Goal: Navigation & Orientation: Find specific page/section

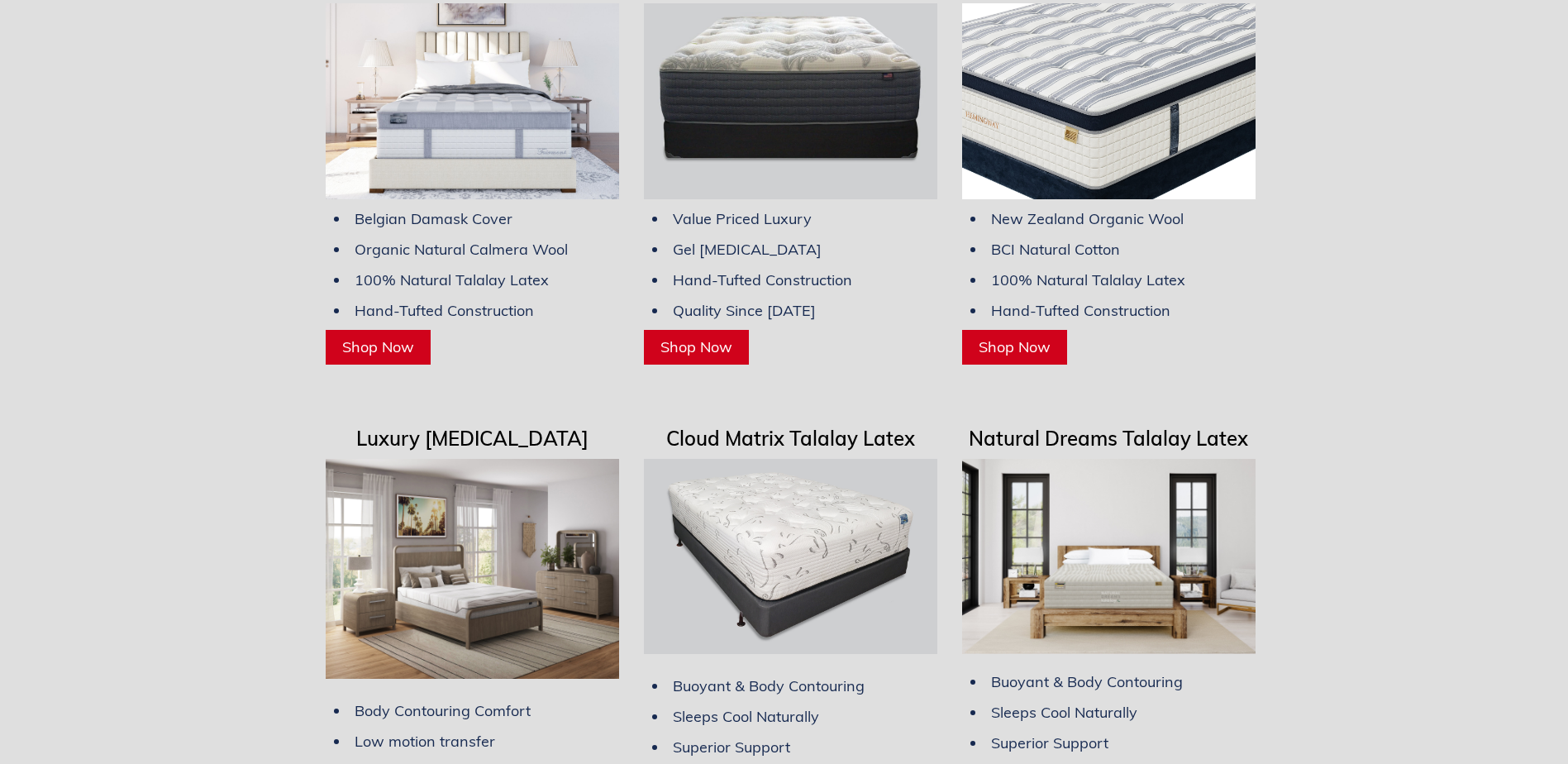
scroll to position [4491, 0]
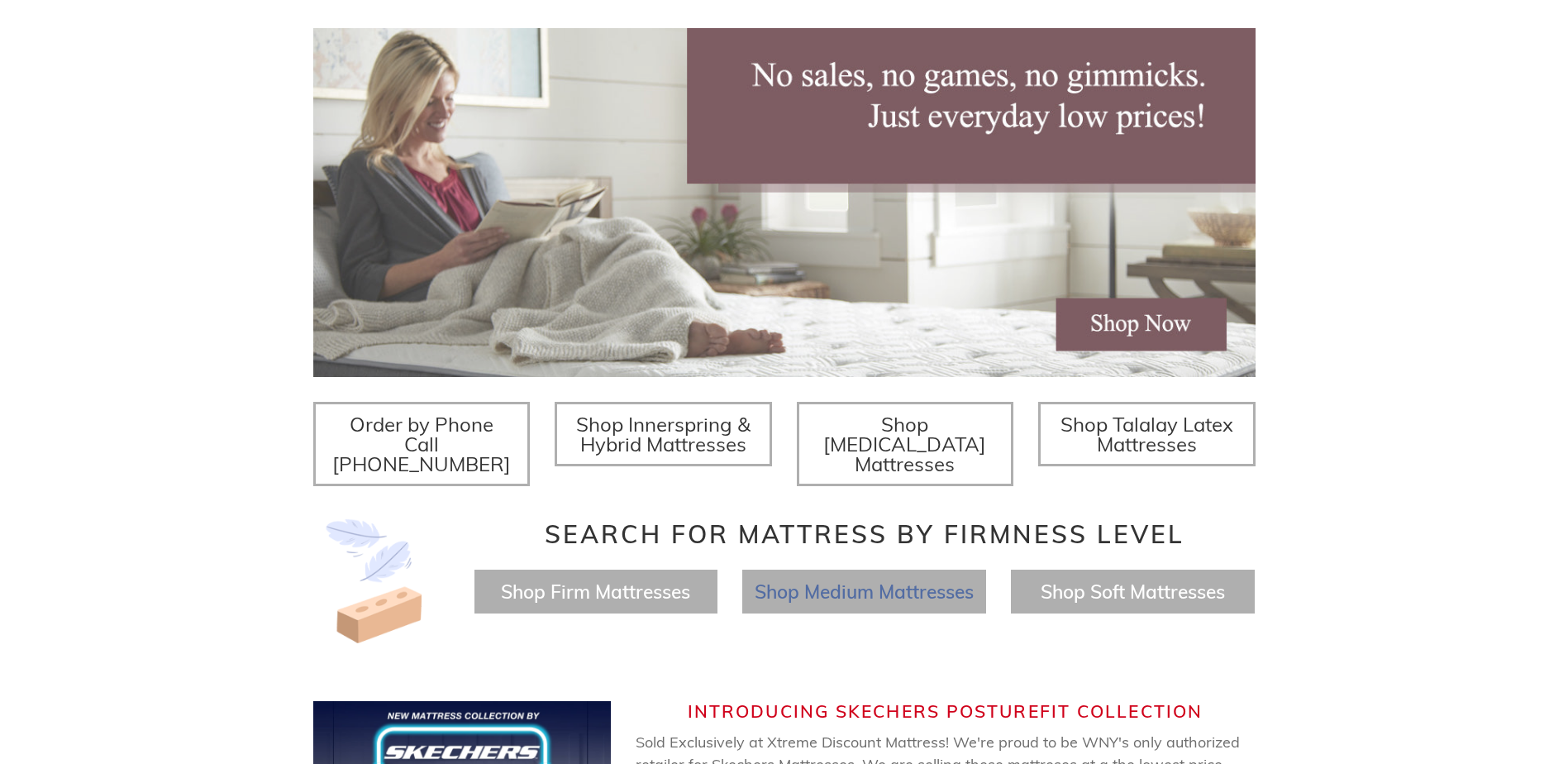
click at [859, 579] on span "Shop Medium Mattresses" at bounding box center [864, 592] width 219 height 24
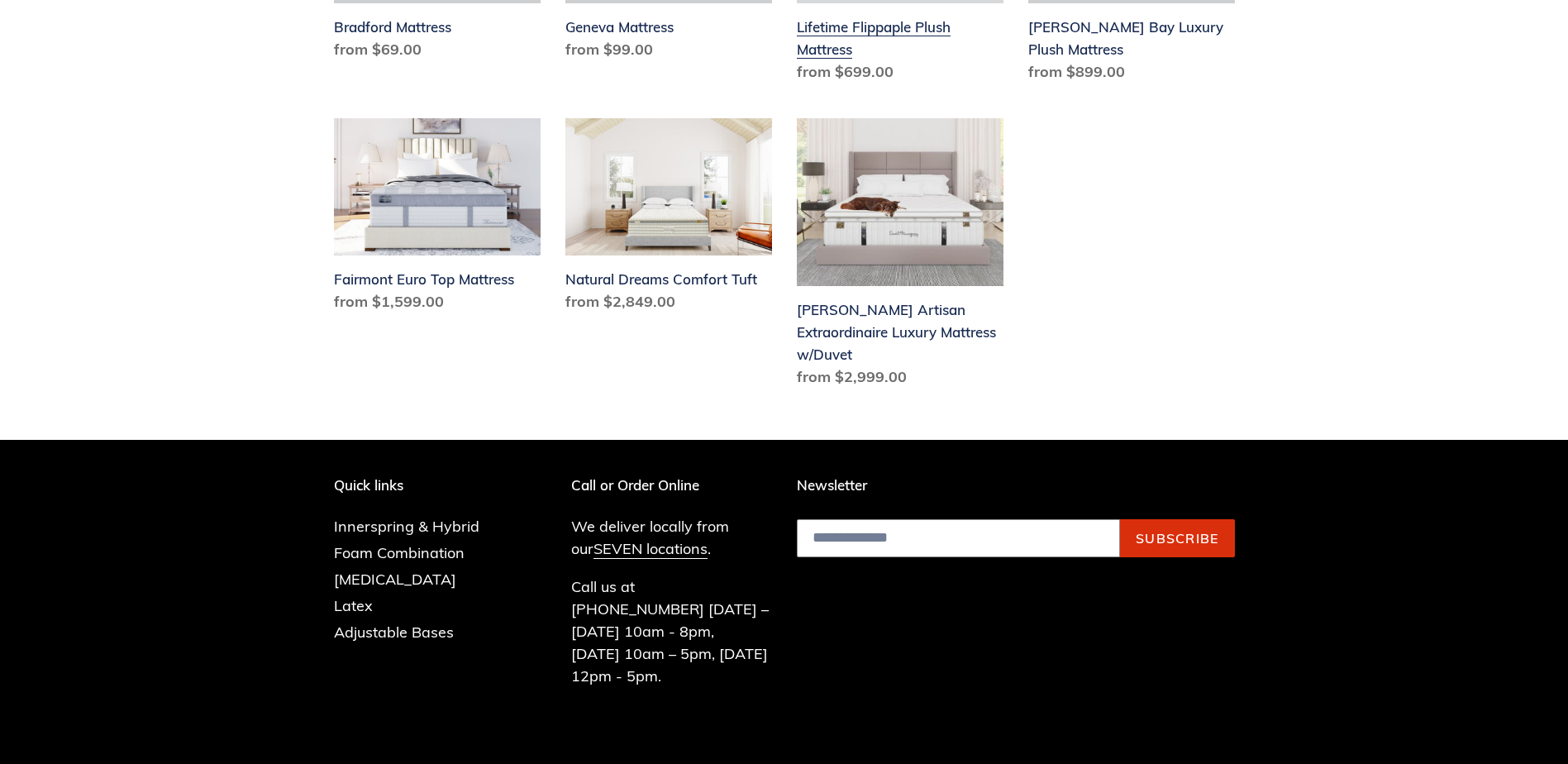
scroll to position [770, 0]
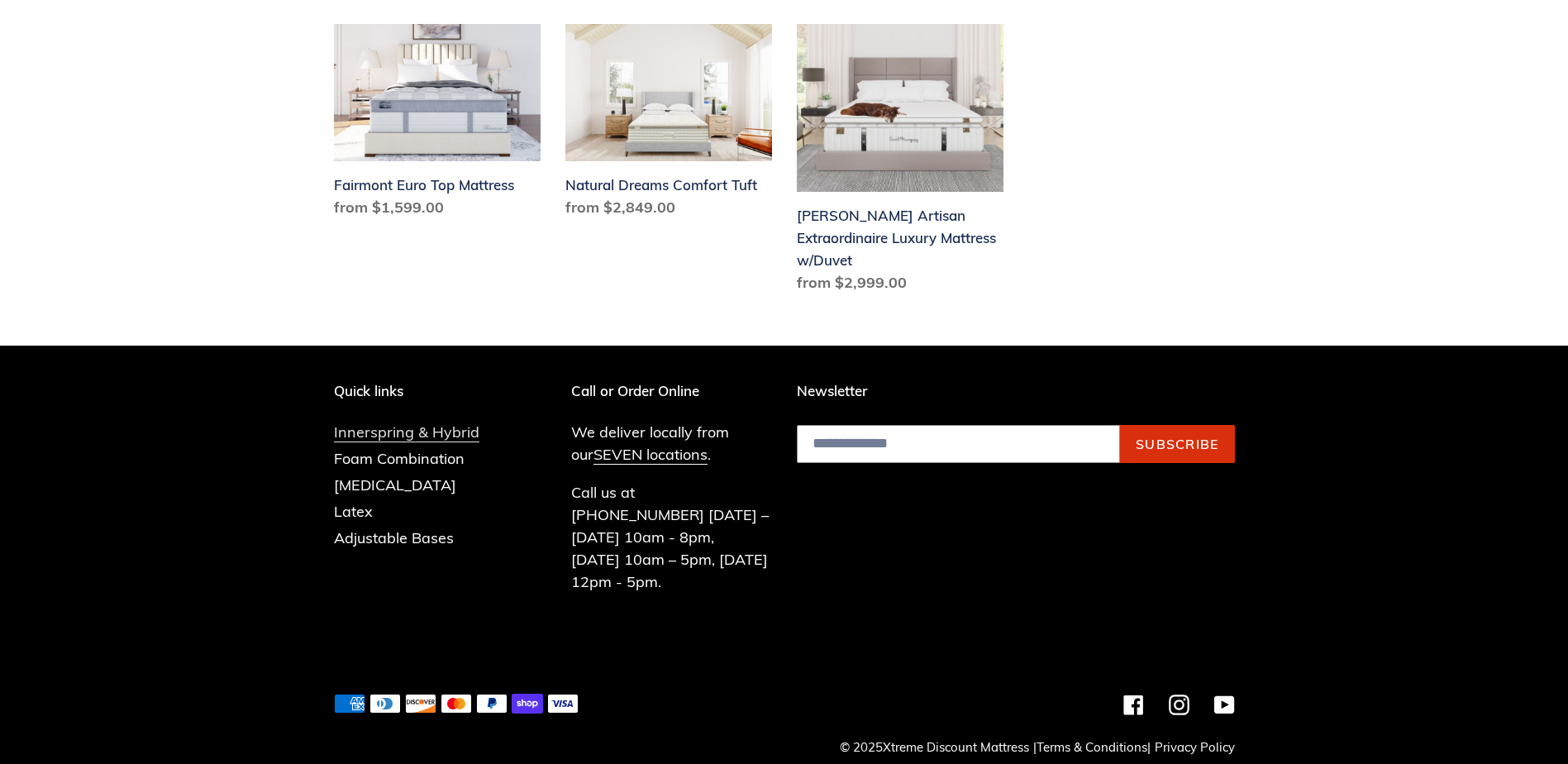
click at [402, 439] on link "Innerspring & Hybrid" at bounding box center [406, 432] width 146 height 19
